Goal: Information Seeking & Learning: Learn about a topic

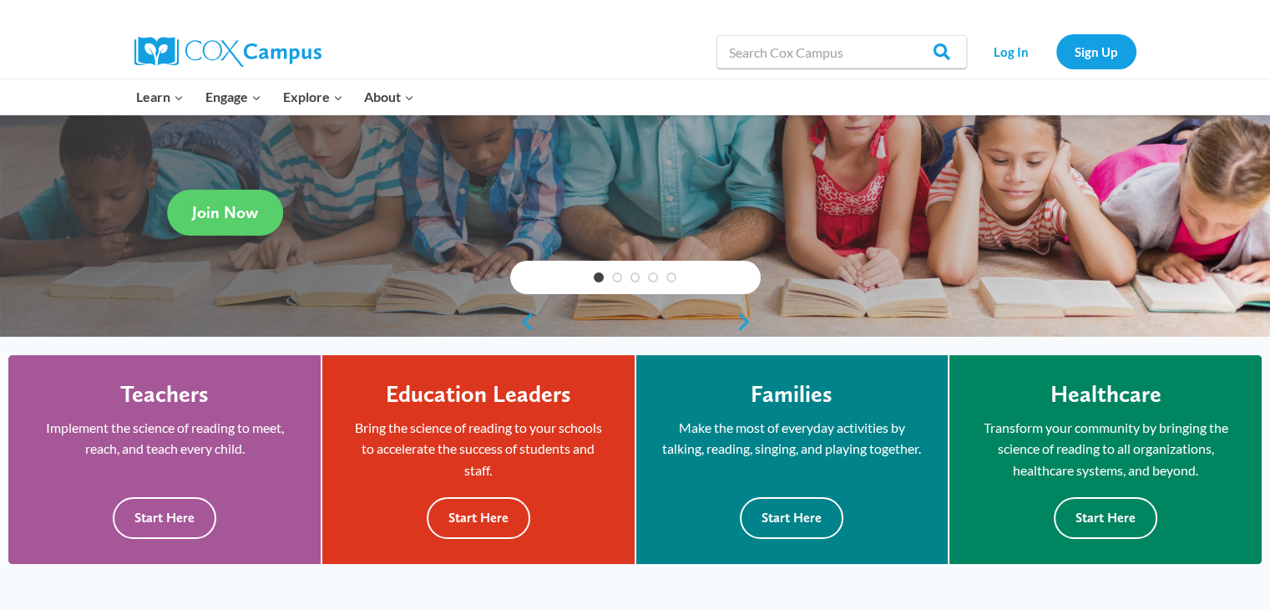
scroll to position [236, 0]
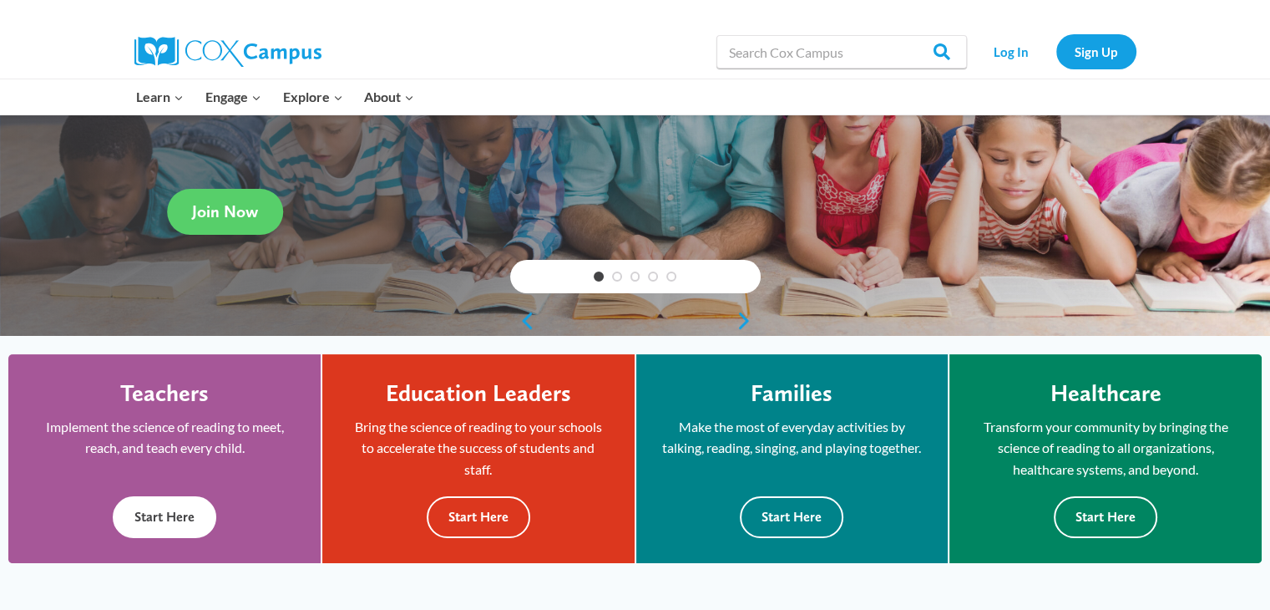
click at [145, 511] on button "Start Here" at bounding box center [165, 516] width 104 height 41
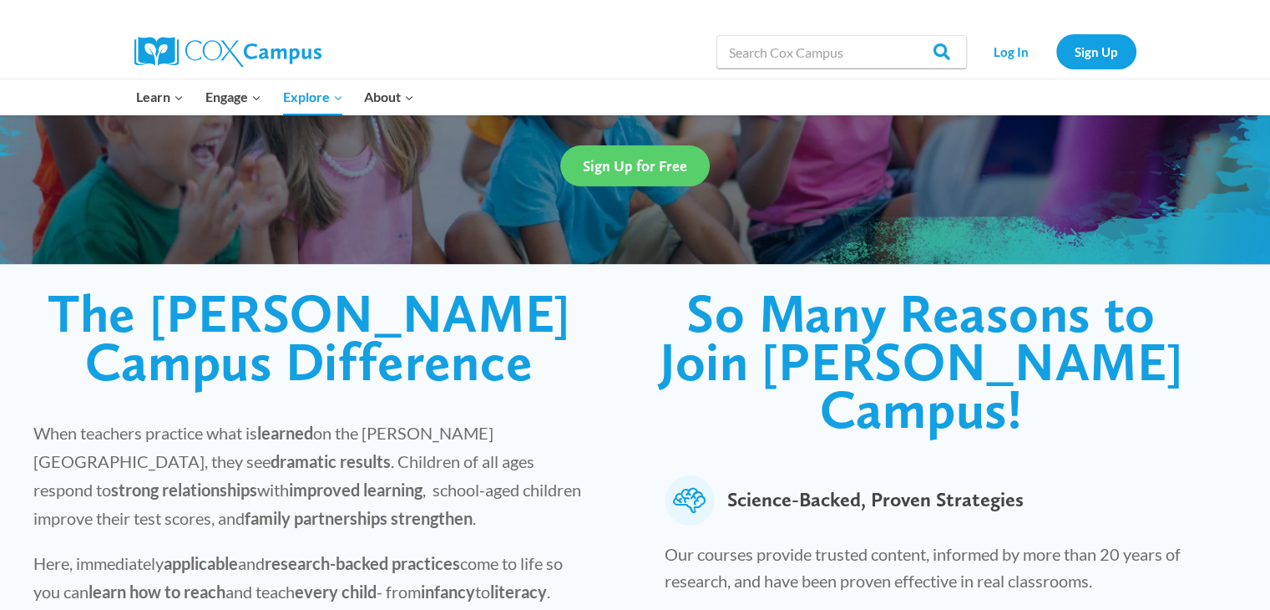
scroll to position [269, 0]
click at [778, 79] on div "Learn Expand PK-5 Structured Literacy Program En español Early Care and Learnin…" at bounding box center [455, 96] width 659 height 35
click at [751, 58] on input "Search in [URL][DOMAIN_NAME]" at bounding box center [841, 51] width 250 height 33
type input "dyslexia"
click at [902, 35] on input "Search" at bounding box center [934, 51] width 65 height 33
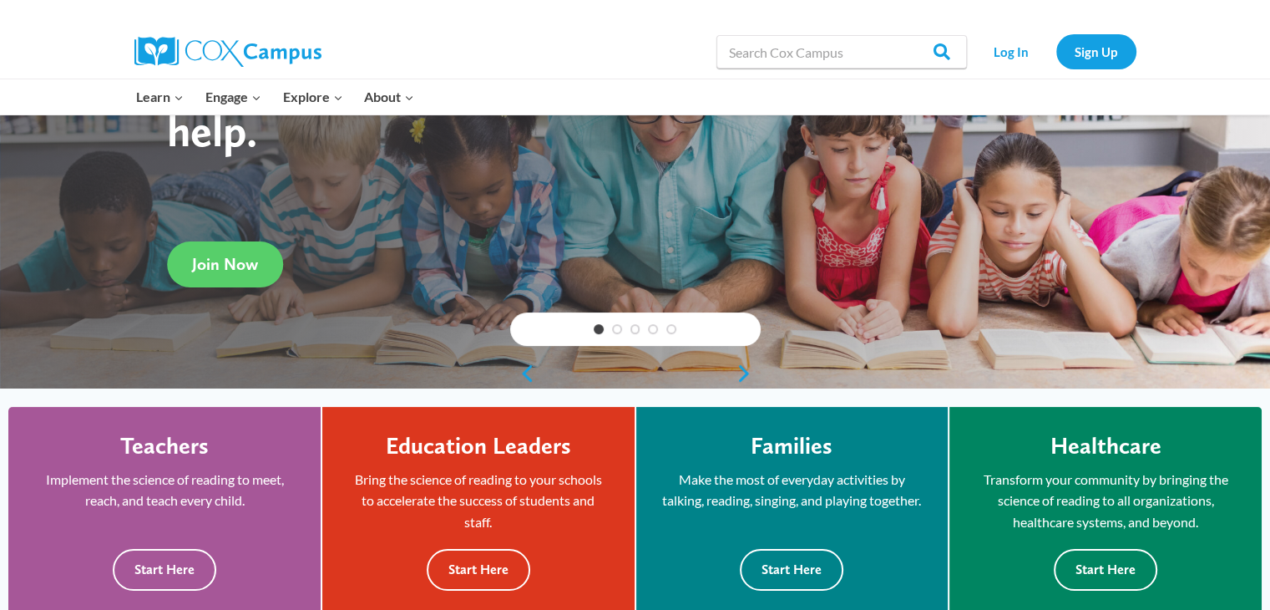
scroll to position [214, 0]
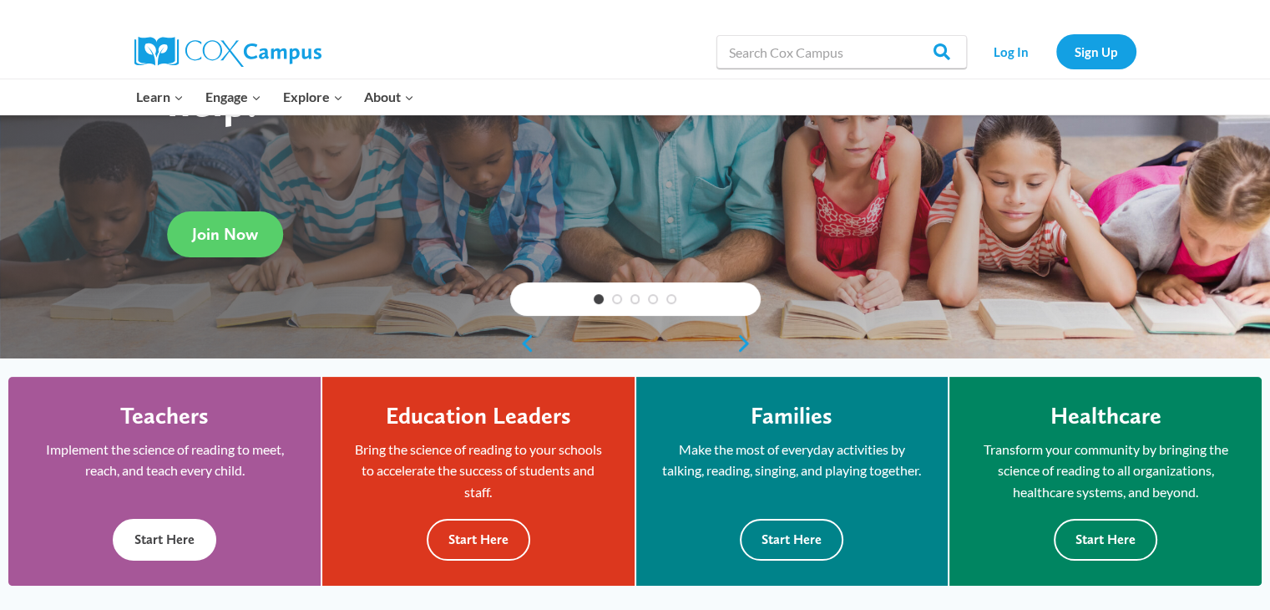
click at [156, 539] on button "Start Here" at bounding box center [165, 538] width 104 height 41
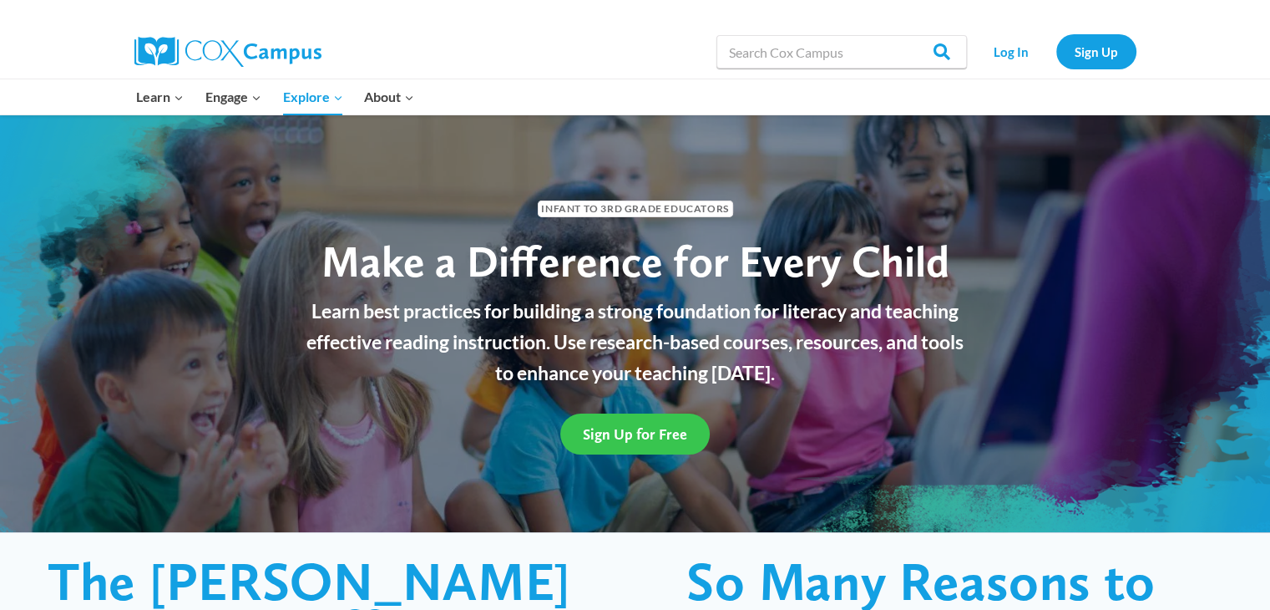
click at [624, 433] on span "Sign Up for Free" at bounding box center [635, 434] width 104 height 18
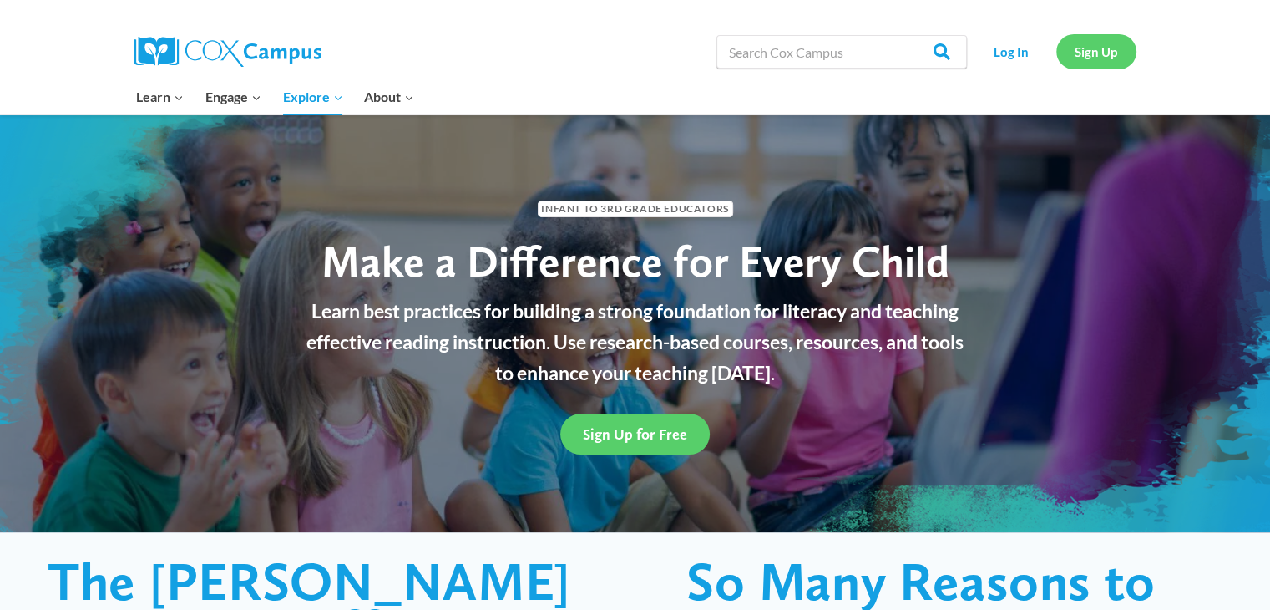
click at [1109, 63] on link "Sign Up" at bounding box center [1096, 51] width 80 height 34
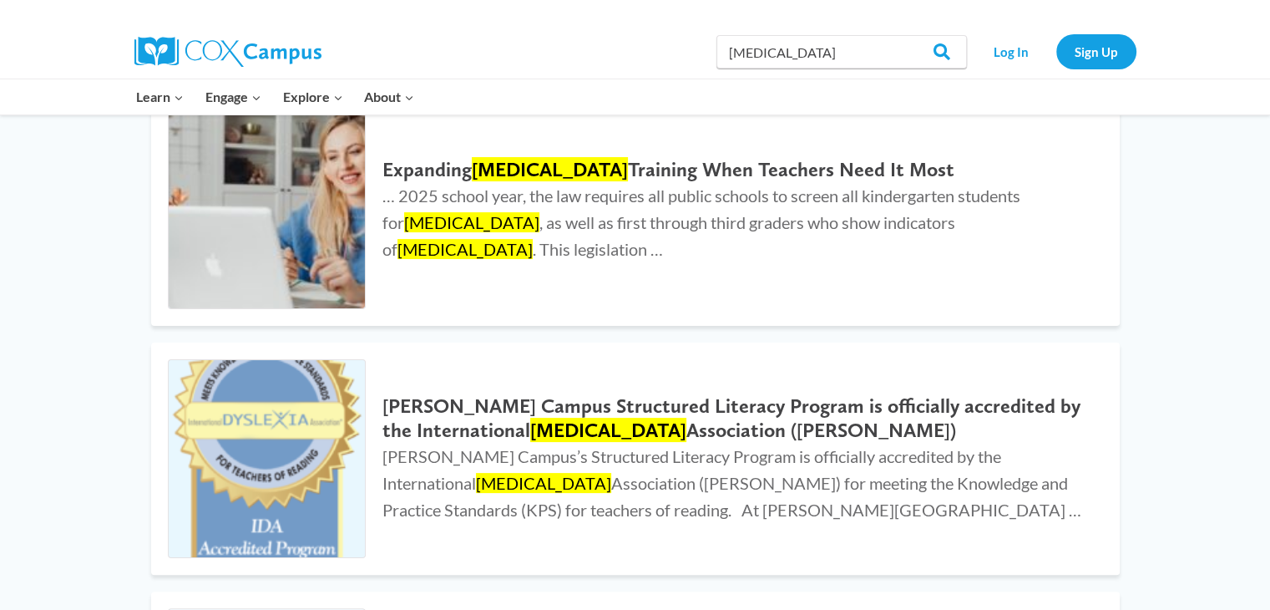
scroll to position [237, 0]
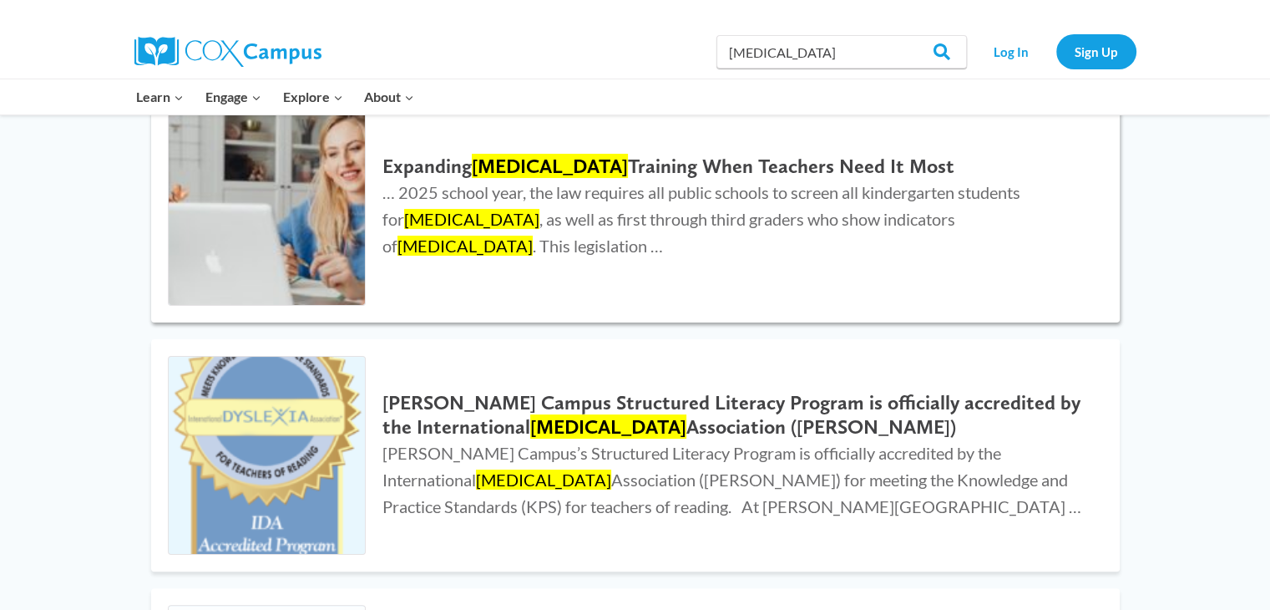
click at [448, 179] on h2 "Expanding Dyslexia Training When Teachers Need It Most" at bounding box center [733, 166] width 703 height 24
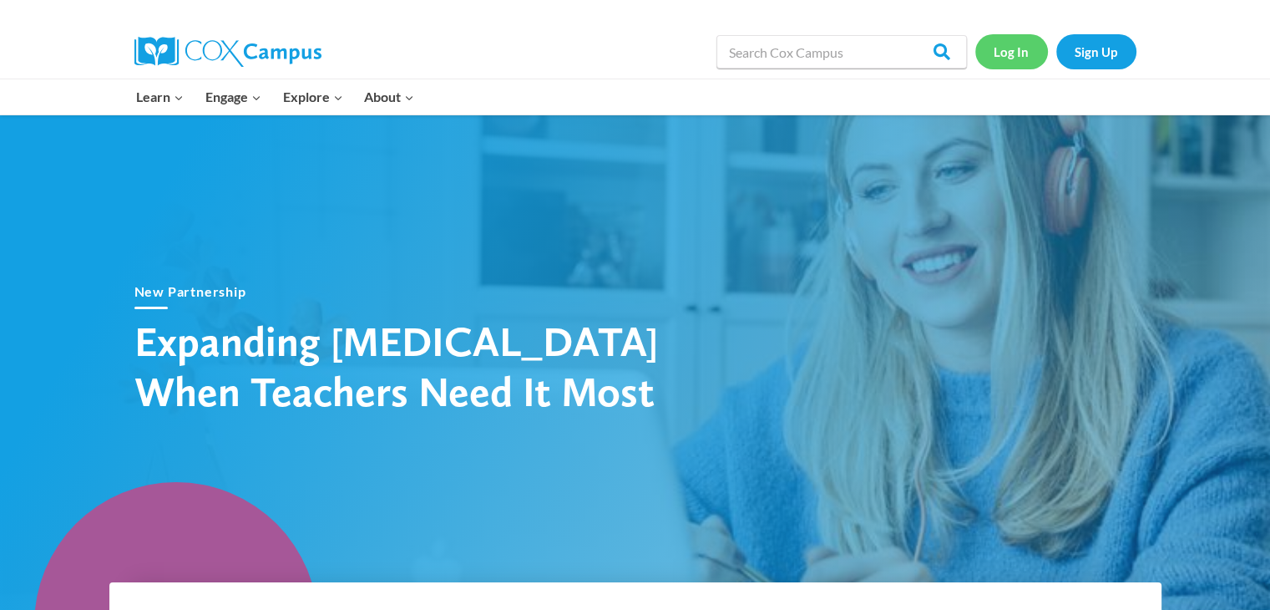
click at [1029, 40] on link "Log In" at bounding box center [1011, 51] width 73 height 34
